Goal: Task Accomplishment & Management: Manage account settings

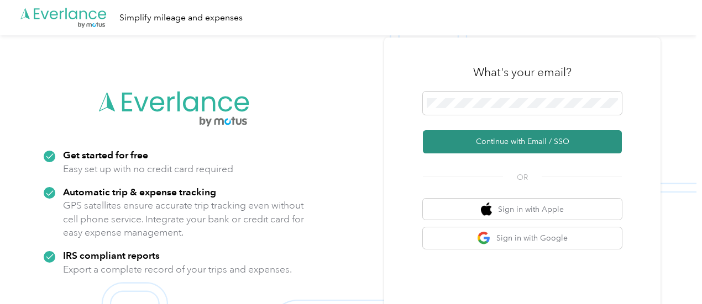
click at [504, 143] on button "Continue with Email / SSO" at bounding box center [522, 141] width 199 height 23
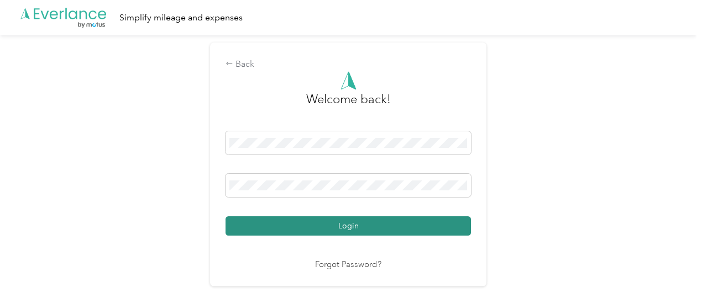
click at [348, 227] on button "Login" at bounding box center [347, 226] width 245 height 19
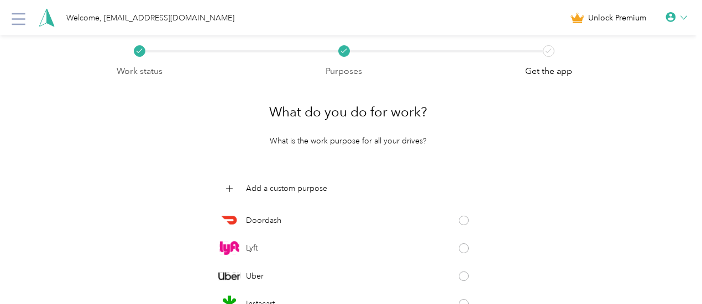
click at [39, 24] on icon at bounding box center [47, 17] width 16 height 19
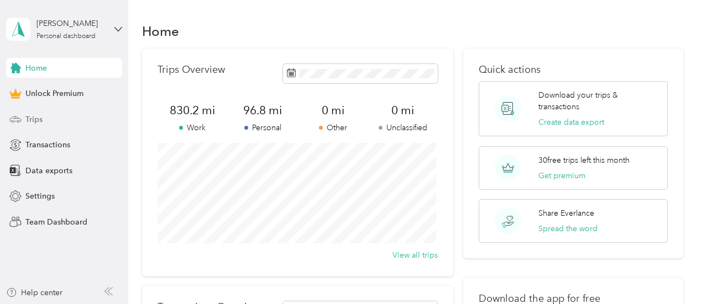
click at [35, 122] on span "Trips" at bounding box center [33, 120] width 17 height 12
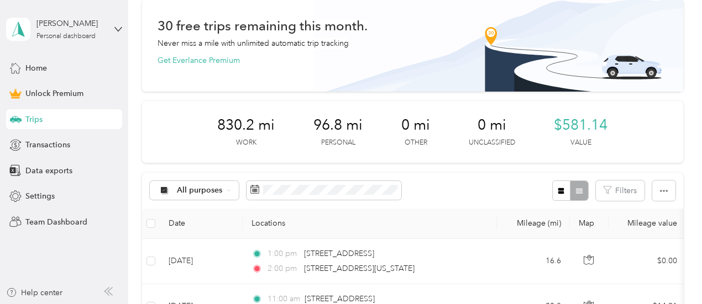
scroll to position [110, 0]
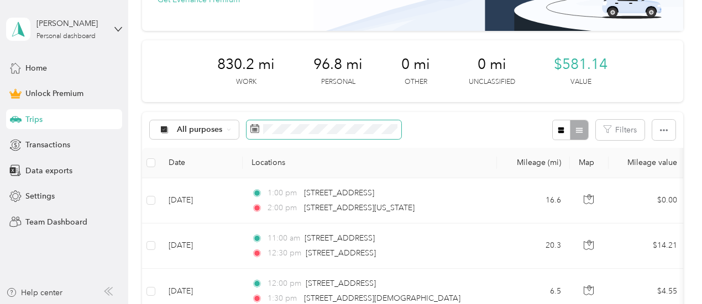
click at [261, 128] on span at bounding box center [323, 129] width 155 height 19
click at [255, 129] on icon at bounding box center [254, 128] width 9 height 9
click at [253, 126] on icon at bounding box center [254, 128] width 9 height 9
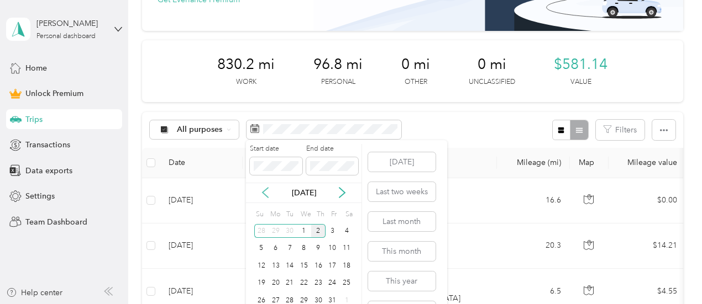
click at [265, 197] on icon at bounding box center [265, 192] width 11 height 11
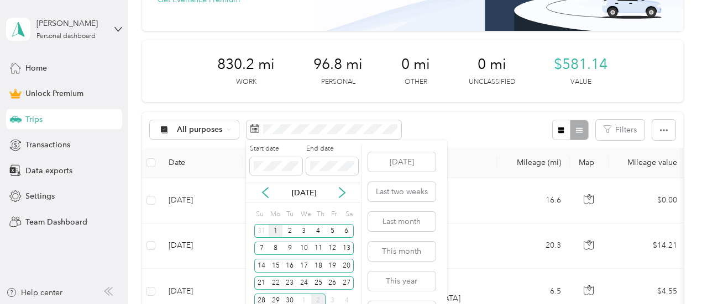
click at [276, 228] on div "1" at bounding box center [275, 231] width 14 height 14
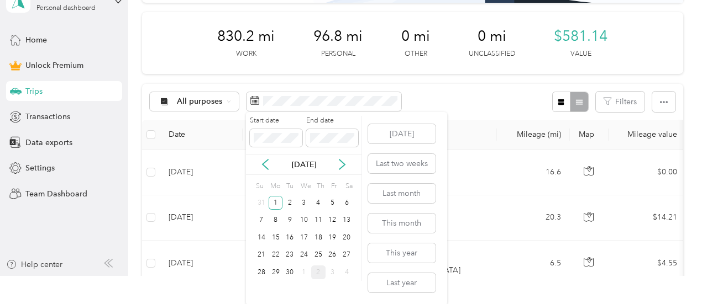
scroll to position [29, 0]
click at [291, 270] on div "30" at bounding box center [289, 272] width 14 height 14
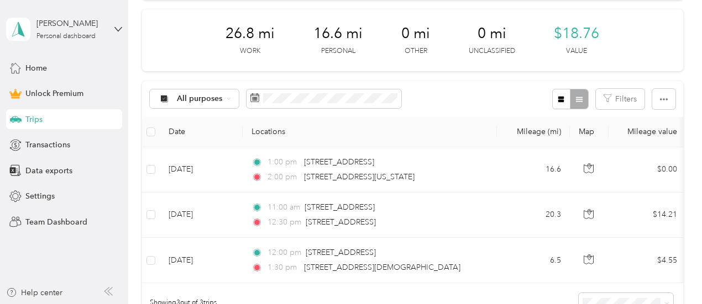
scroll to position [166, 0]
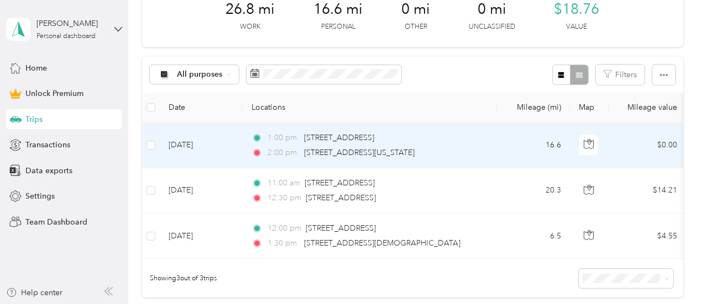
click at [277, 147] on span "2:00 pm" at bounding box center [282, 153] width 31 height 12
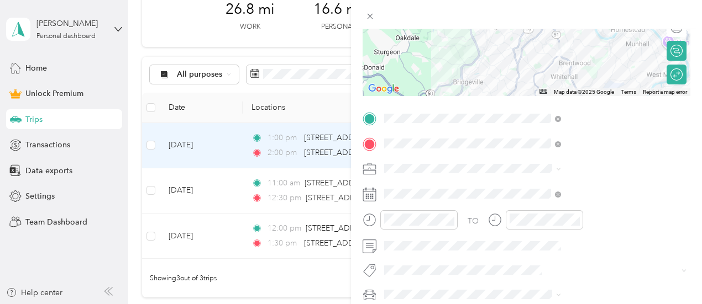
scroll to position [29, 0]
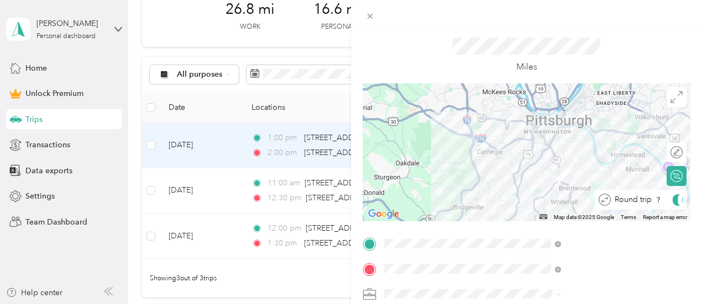
click at [667, 198] on div "Round trip" at bounding box center [646, 200] width 72 height 12
click at [659, 201] on div at bounding box center [670, 200] width 23 height 12
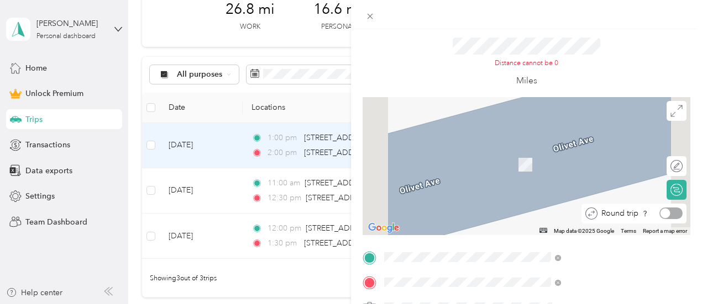
click at [666, 214] on div at bounding box center [670, 214] width 23 height 12
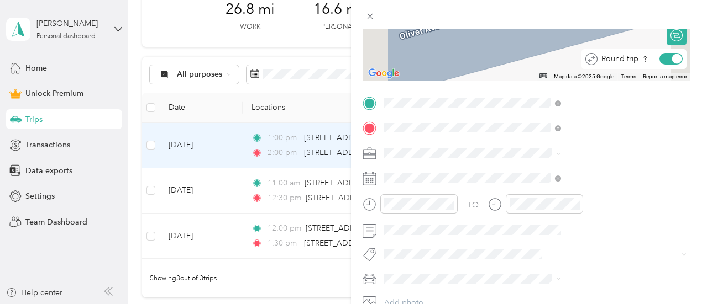
scroll to position [194, 0]
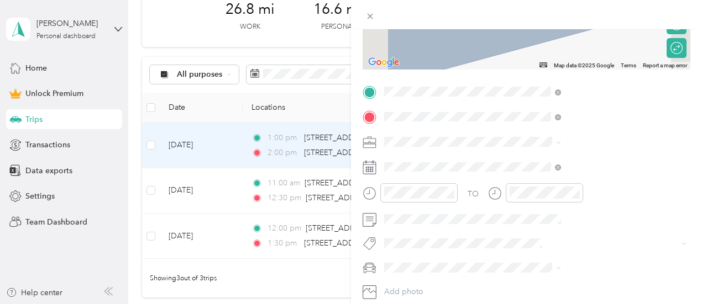
click at [234, 152] on div "Trip details Save This trip cannot be edited because it is either under review,…" at bounding box center [351, 152] width 702 height 304
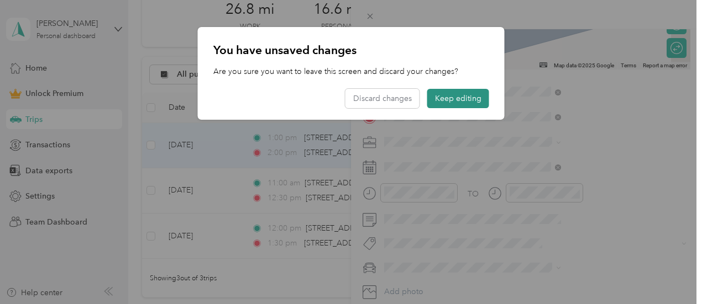
click at [451, 101] on button "Keep editing" at bounding box center [458, 98] width 62 height 19
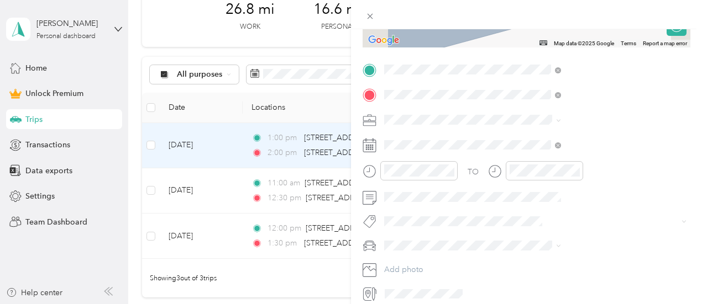
scroll to position [152, 0]
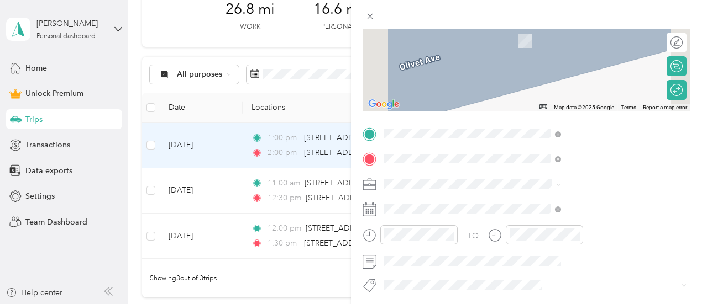
click at [555, 29] on span "[STREET_ADDRESS][US_STATE][US_STATE]" at bounding box center [596, 24] width 151 height 10
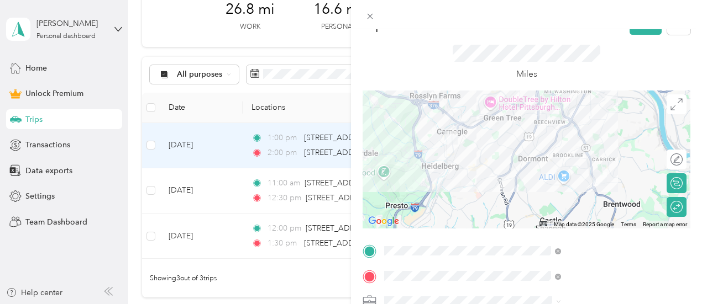
scroll to position [0, 0]
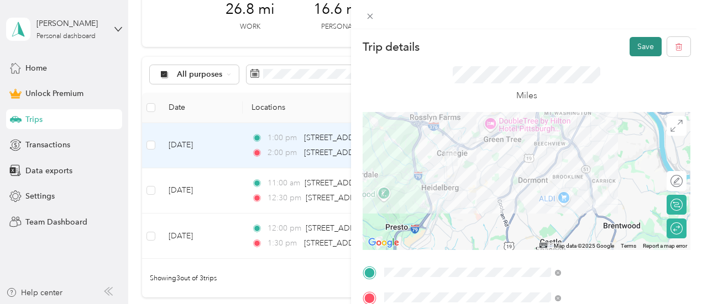
click at [636, 44] on button "Save" at bounding box center [645, 46] width 32 height 19
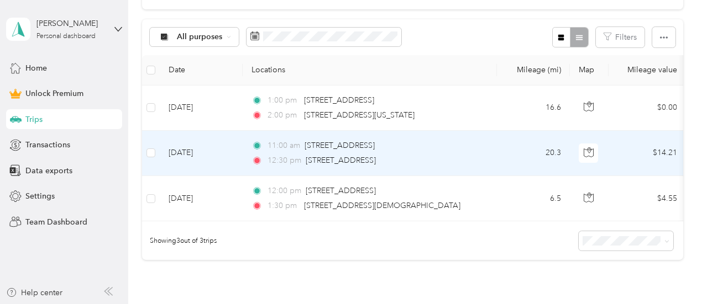
scroll to position [221, 0]
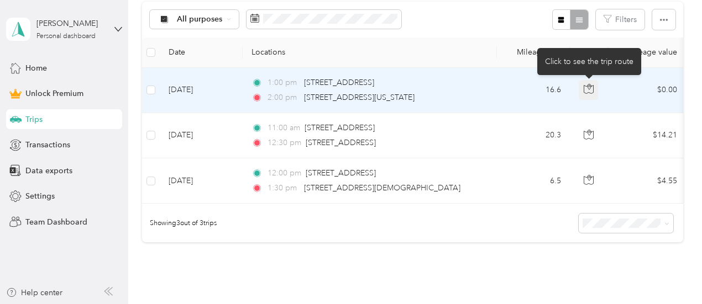
click at [593, 83] on button "button" at bounding box center [588, 90] width 20 height 20
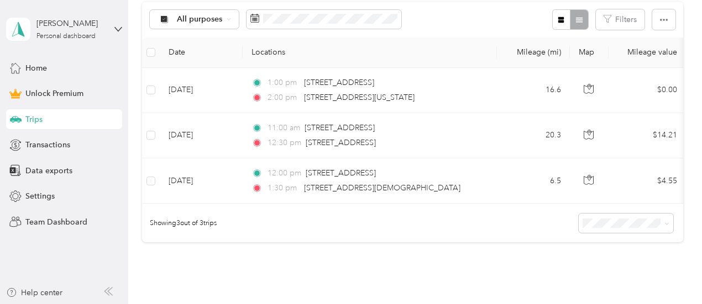
click at [484, 40] on th "Locations" at bounding box center [369, 53] width 254 height 30
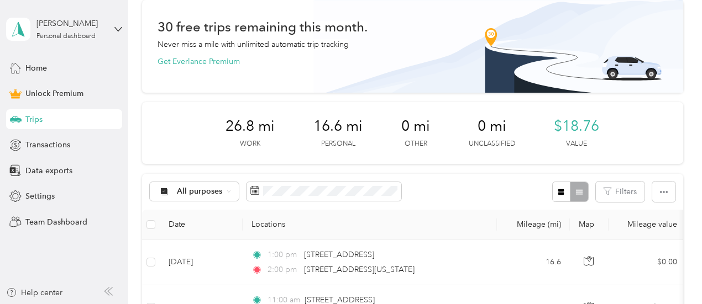
scroll to position [110, 0]
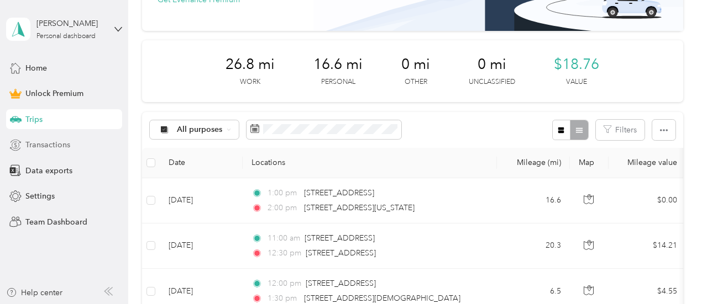
click at [33, 142] on span "Transactions" at bounding box center [47, 145] width 45 height 12
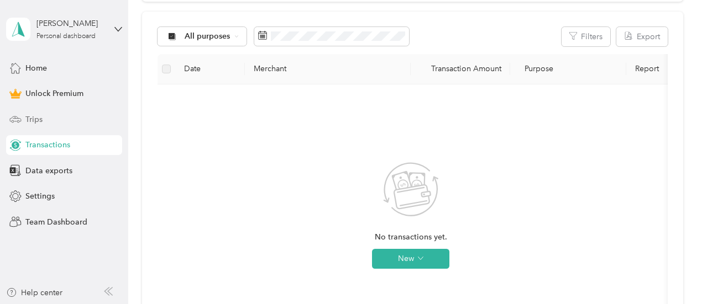
click at [36, 118] on span "Trips" at bounding box center [33, 120] width 17 height 12
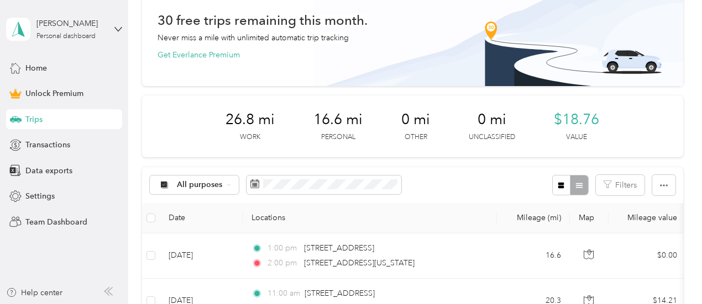
scroll to position [110, 0]
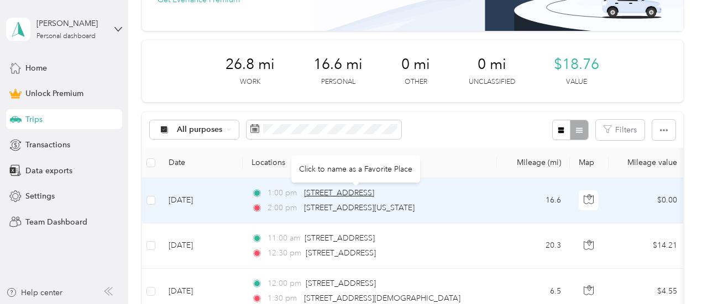
click at [309, 194] on span "[STREET_ADDRESS]" at bounding box center [339, 192] width 70 height 9
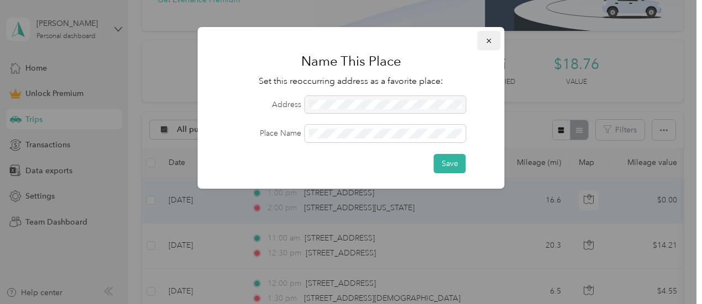
click at [491, 45] on button "button" at bounding box center [488, 40] width 23 height 19
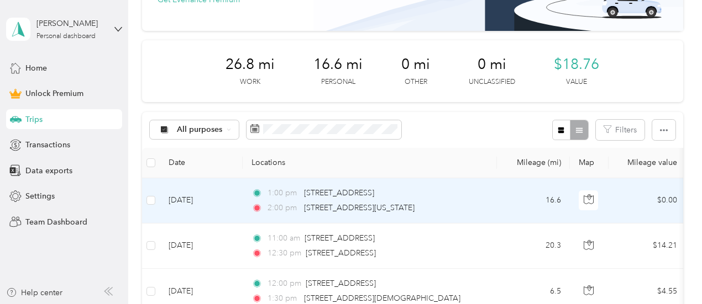
click at [660, 202] on td "$0.00" at bounding box center [646, 200] width 77 height 45
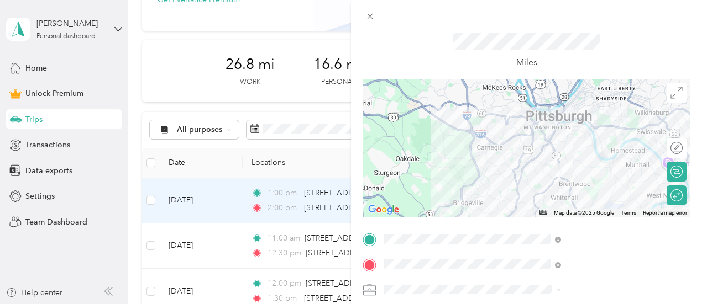
scroll to position [29, 0]
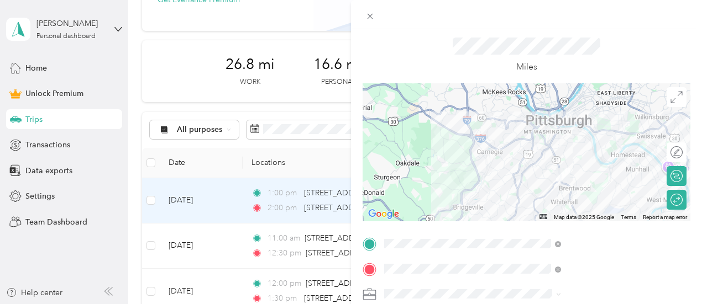
click at [230, 201] on div "Trip details Save This trip cannot be edited because it is either under review,…" at bounding box center [351, 152] width 702 height 304
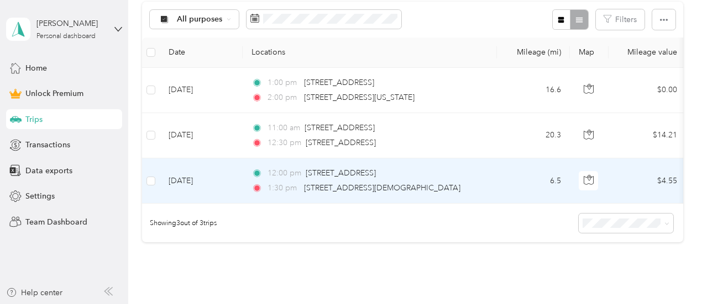
scroll to position [55, 0]
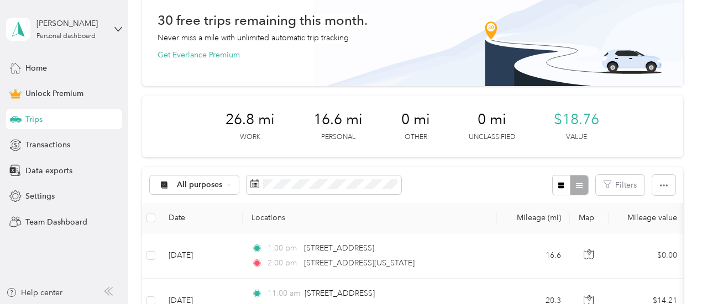
click at [40, 117] on span "Trips" at bounding box center [33, 120] width 17 height 12
click at [39, 119] on span "Trips" at bounding box center [33, 120] width 17 height 12
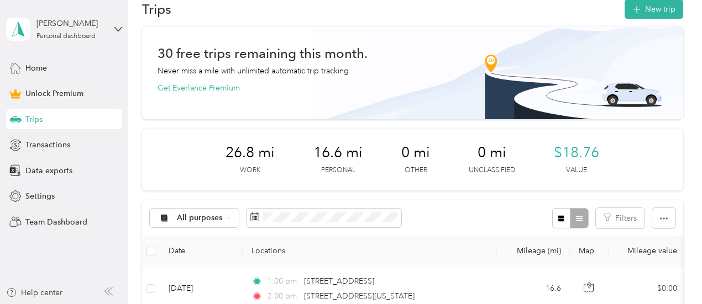
scroll to position [0, 0]
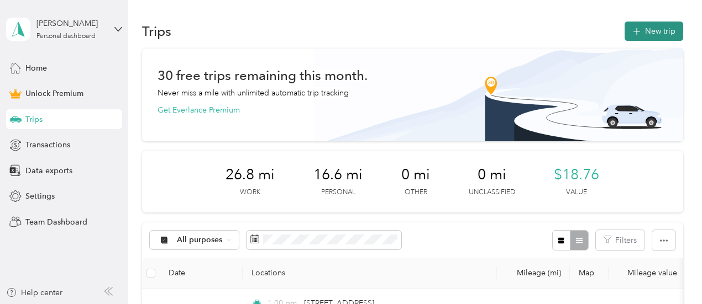
click at [646, 36] on button "New trip" at bounding box center [653, 31] width 59 height 19
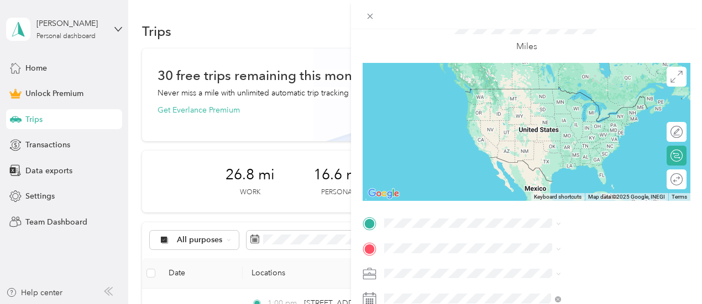
scroll to position [110, 0]
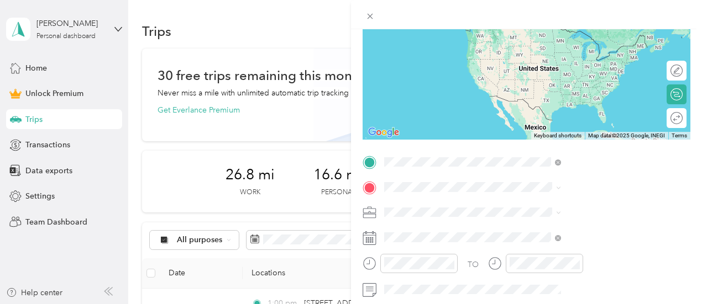
click at [557, 33] on span "[STREET_ADDRESS][US_STATE]" at bounding box center [576, 28] width 110 height 10
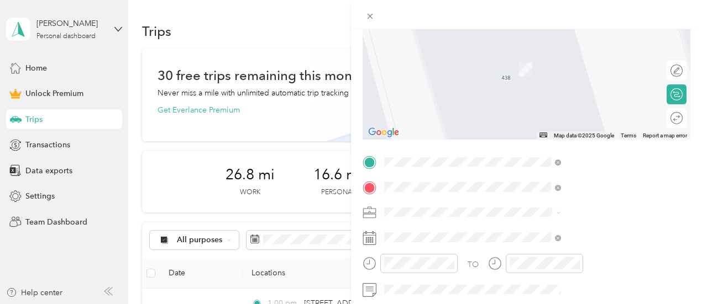
click at [561, 58] on span "[STREET_ADDRESS][US_STATE][US_STATE]" at bounding box center [596, 53] width 151 height 10
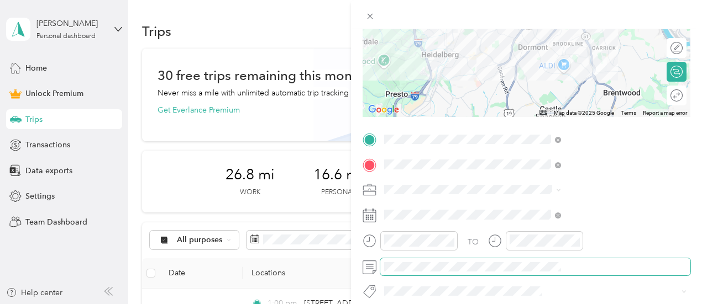
scroll to position [166, 0]
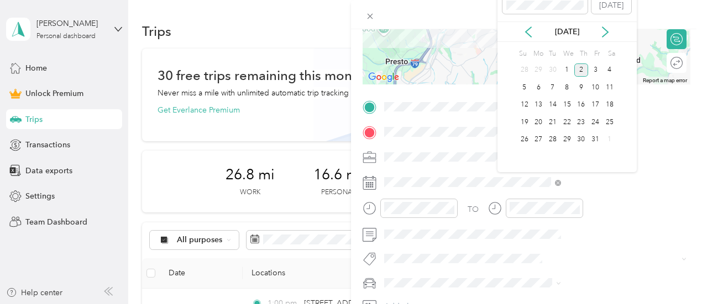
click at [531, 38] on div "[DATE]" at bounding box center [566, 32] width 139 height 20
click at [528, 31] on icon at bounding box center [528, 32] width 11 height 11
click at [551, 142] on div "30" at bounding box center [552, 140] width 14 height 14
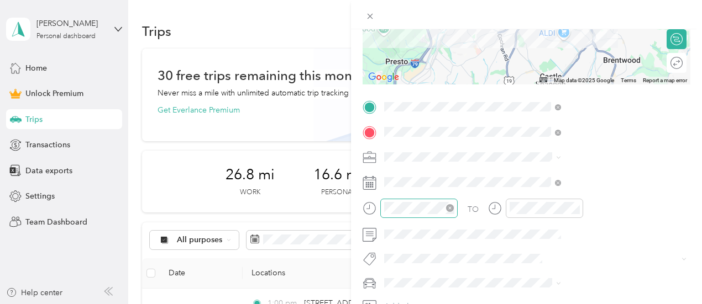
click at [454, 207] on icon "close-circle" at bounding box center [450, 208] width 8 height 8
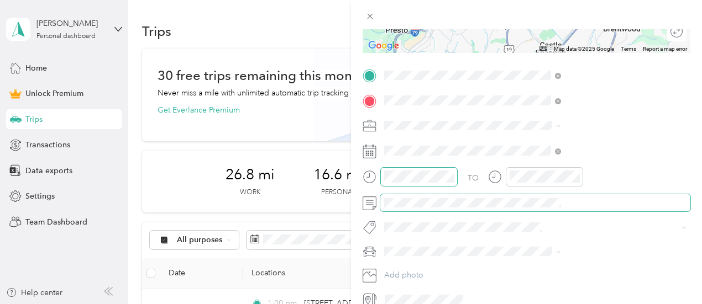
scroll to position [250, 2]
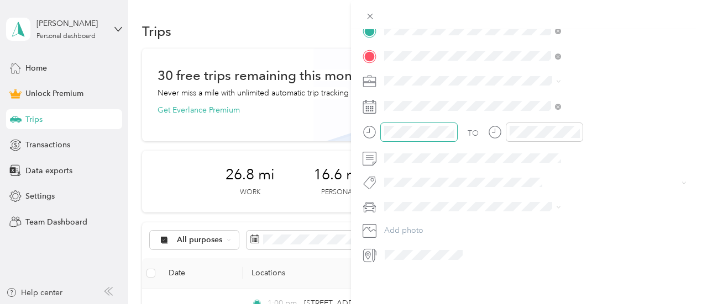
click at [542, 221] on li "TOYOTA TOYOTA 4 RUNNER" at bounding box center [586, 216] width 184 height 19
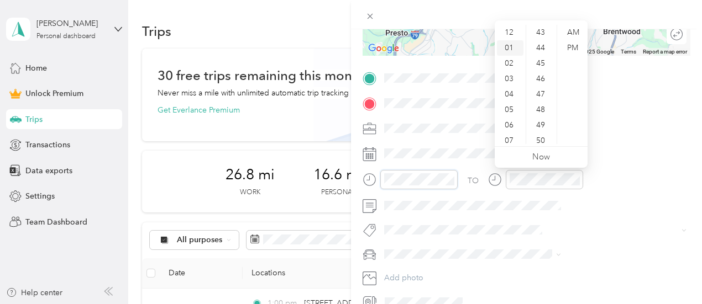
scroll to position [0, 0]
click at [508, 51] on div "01" at bounding box center [510, 47] width 27 height 15
click at [539, 36] on div "00" at bounding box center [541, 32] width 27 height 15
click at [576, 48] on div "PM" at bounding box center [572, 47] width 27 height 15
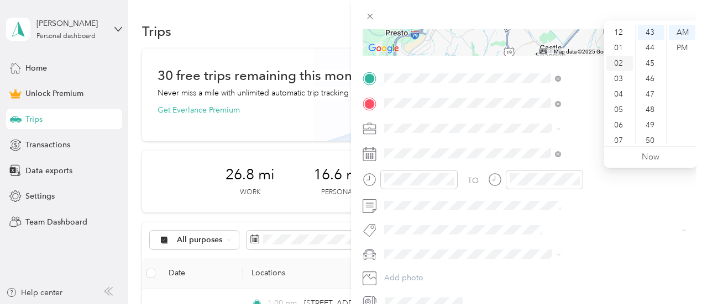
click at [620, 66] on div "02" at bounding box center [619, 63] width 27 height 15
click at [649, 34] on div "00" at bounding box center [650, 32] width 27 height 15
click at [676, 49] on div "PM" at bounding box center [681, 47] width 27 height 15
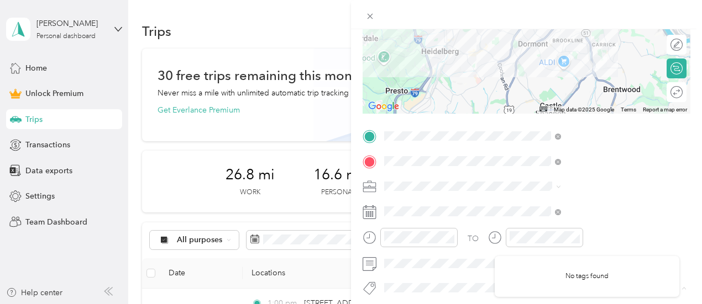
scroll to position [114, 2]
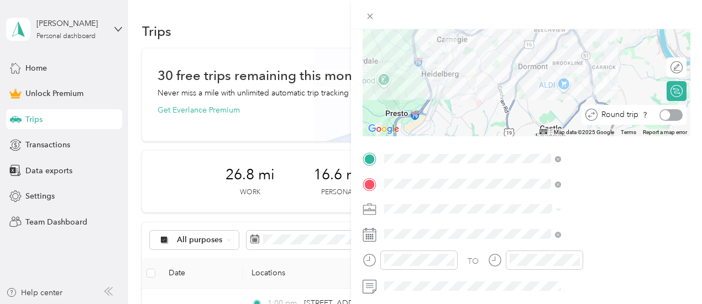
click at [660, 114] on div at bounding box center [665, 115] width 10 height 10
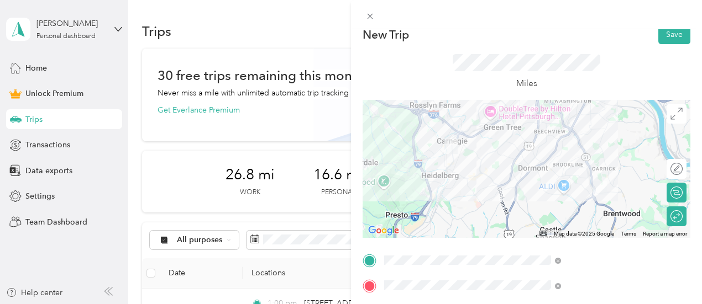
scroll to position [0, 2]
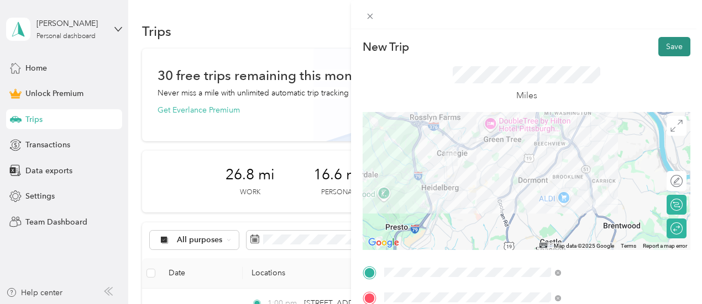
click at [658, 46] on button "Save" at bounding box center [674, 46] width 32 height 19
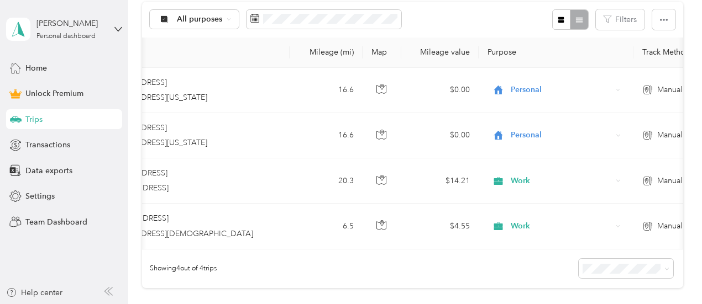
scroll to position [0, 208]
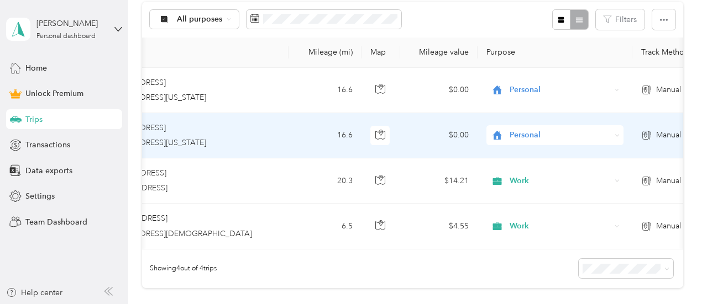
click at [519, 134] on span "Personal" at bounding box center [559, 135] width 101 height 12
click at [519, 155] on span "Work" at bounding box center [564, 156] width 102 height 12
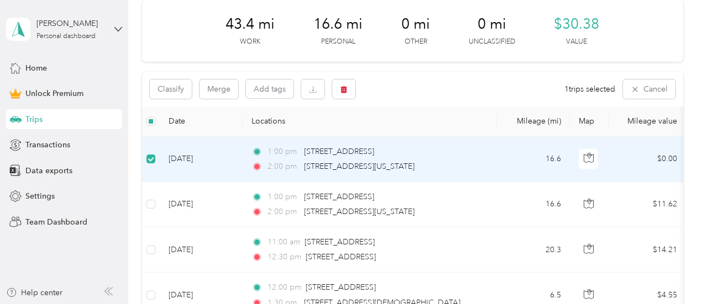
scroll to position [143, 0]
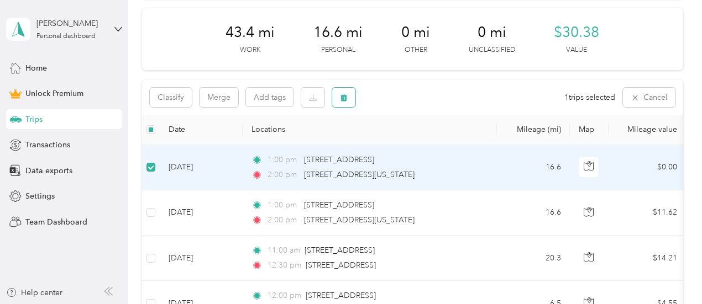
click at [345, 97] on icon "button" at bounding box center [344, 98] width 8 height 8
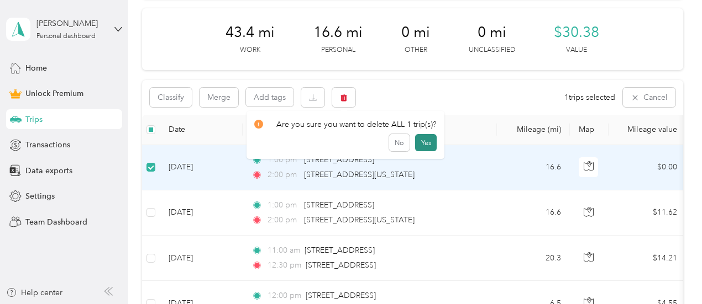
click at [425, 142] on button "Yes" at bounding box center [426, 143] width 22 height 18
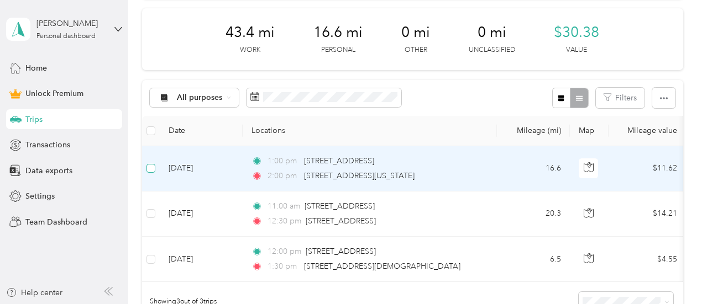
click at [151, 162] on label at bounding box center [150, 168] width 9 height 12
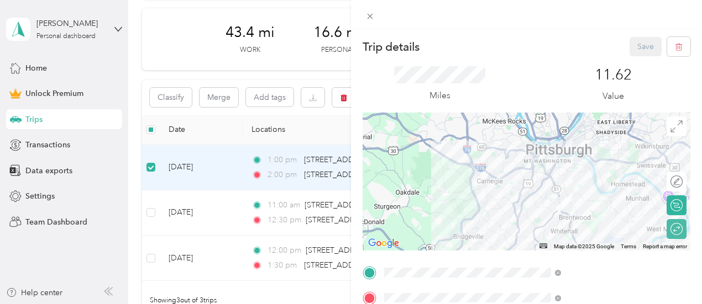
click at [152, 210] on div "Trip details Save This trip cannot be edited because it is either under review,…" at bounding box center [351, 152] width 702 height 304
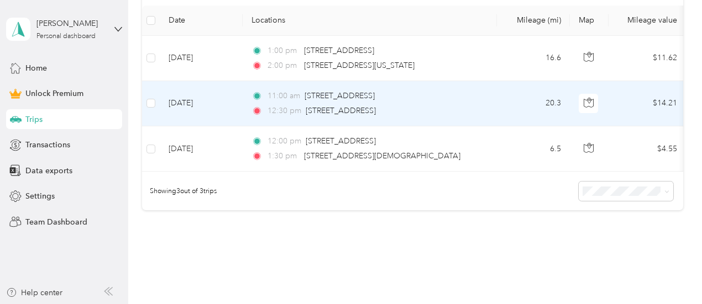
scroll to position [198, 0]
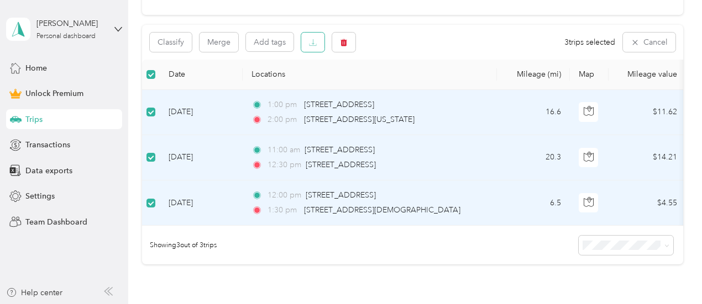
click at [314, 42] on icon "button" at bounding box center [313, 43] width 8 height 8
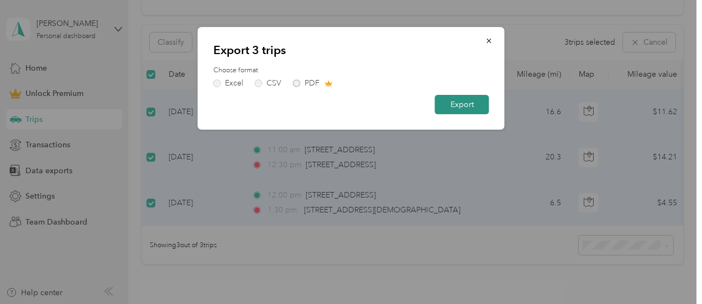
click at [458, 104] on button "Export" at bounding box center [462, 104] width 54 height 19
